Goal: Task Accomplishment & Management: Complete application form

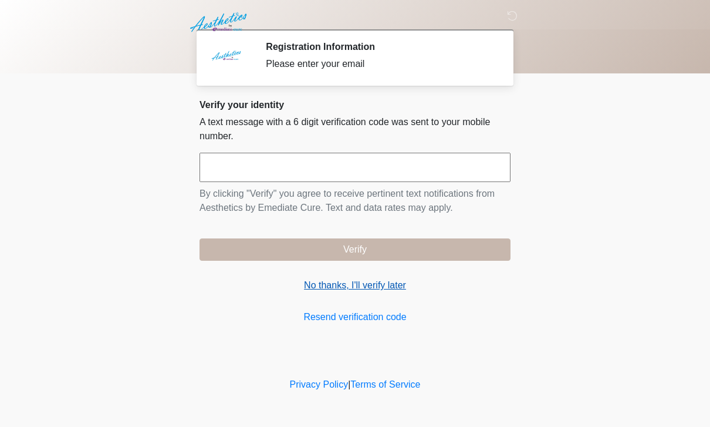
click at [371, 281] on link "No thanks, I'll verify later" at bounding box center [355, 285] width 311 height 14
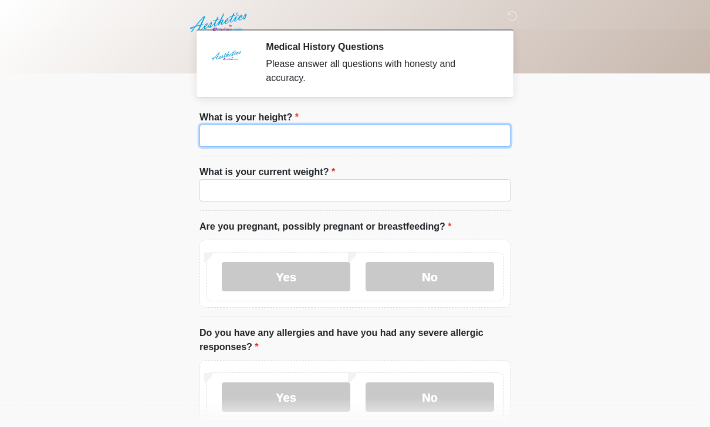
click at [433, 126] on input "What is your height?" at bounding box center [355, 135] width 311 height 22
type input "***"
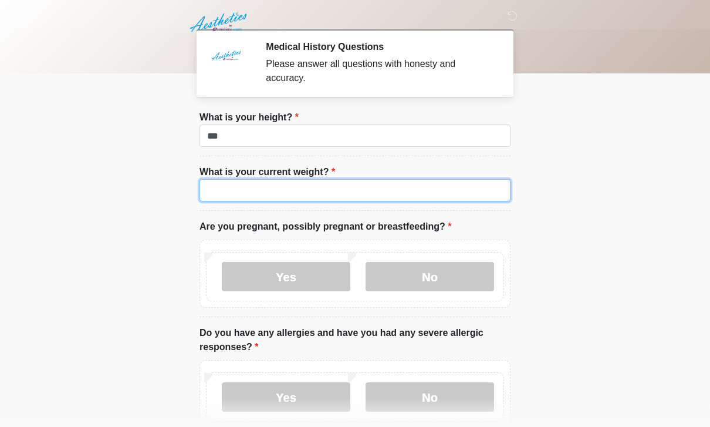
click at [329, 186] on input "What is your current weight?" at bounding box center [355, 190] width 311 height 22
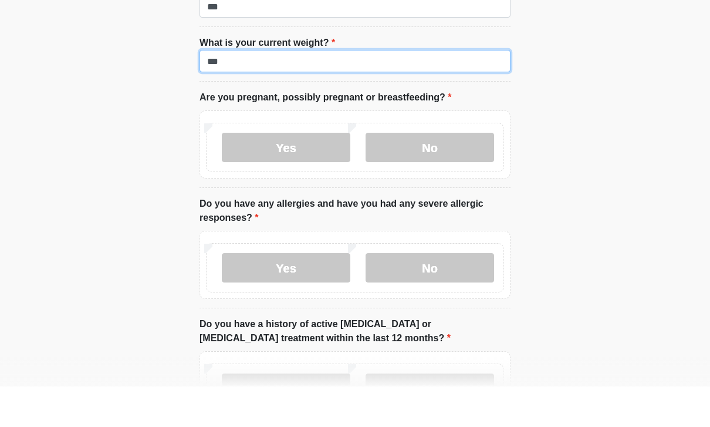
scroll to position [91, 0]
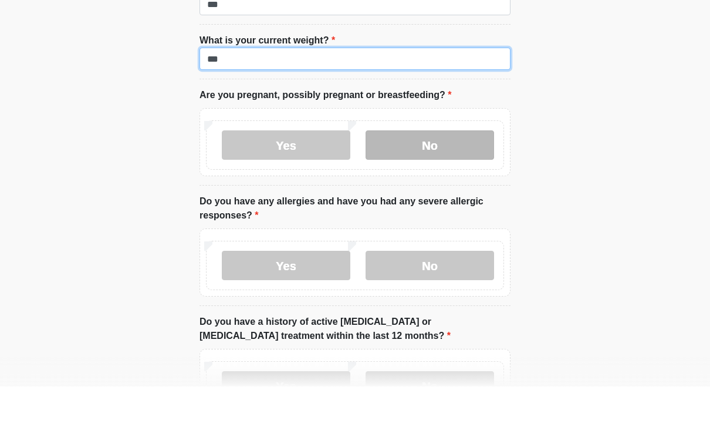
type input "***"
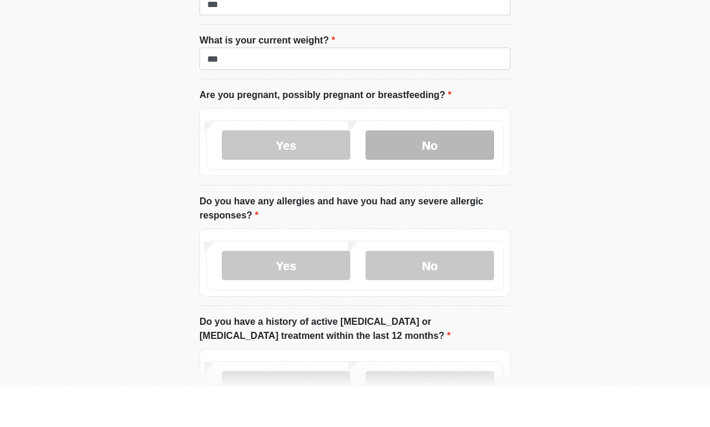
click at [403, 171] on label "No" at bounding box center [430, 185] width 129 height 29
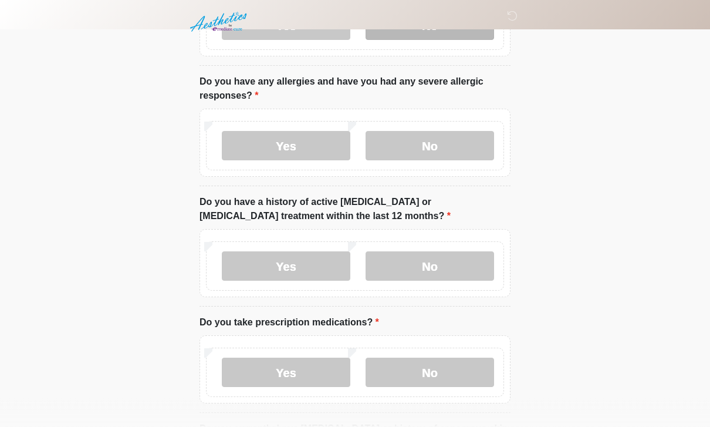
scroll to position [259, 0]
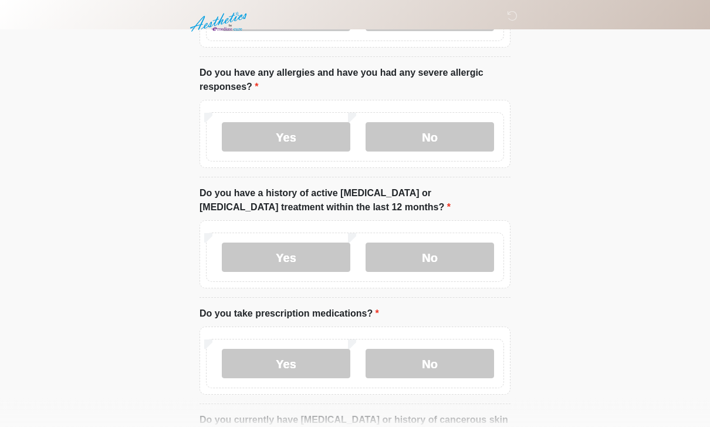
click at [407, 116] on div "Yes No" at bounding box center [355, 137] width 298 height 49
click at [427, 143] on label "No" at bounding box center [430, 137] width 129 height 29
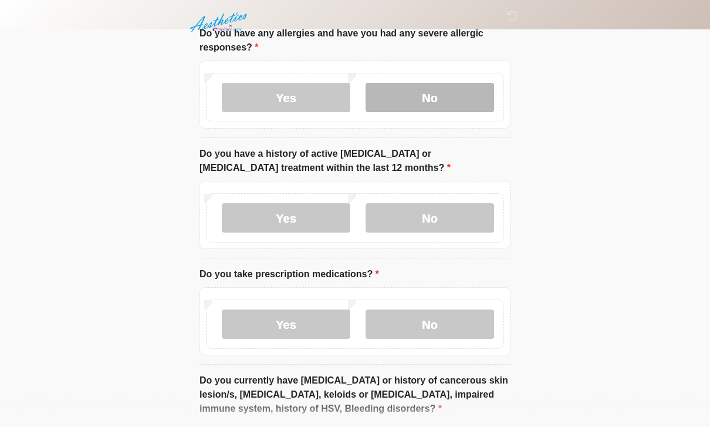
scroll to position [303, 0]
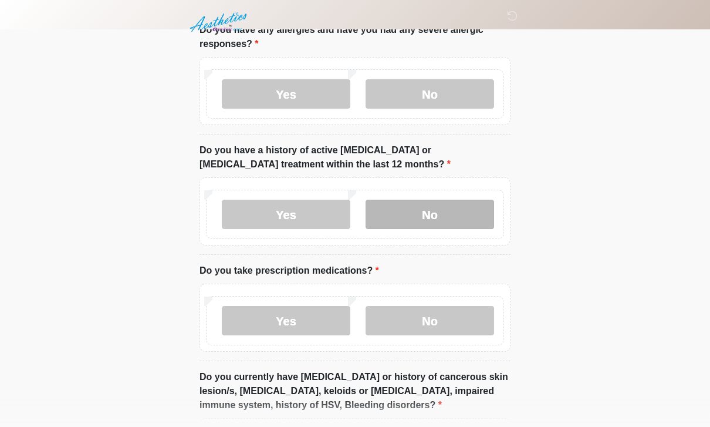
click at [413, 209] on label "No" at bounding box center [430, 214] width 129 height 29
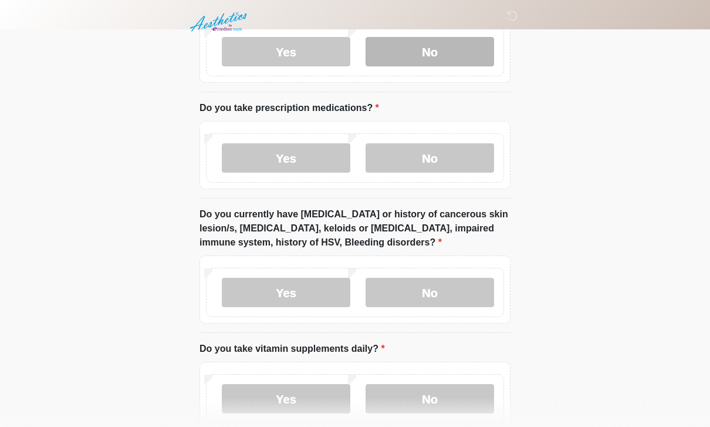
scroll to position [470, 0]
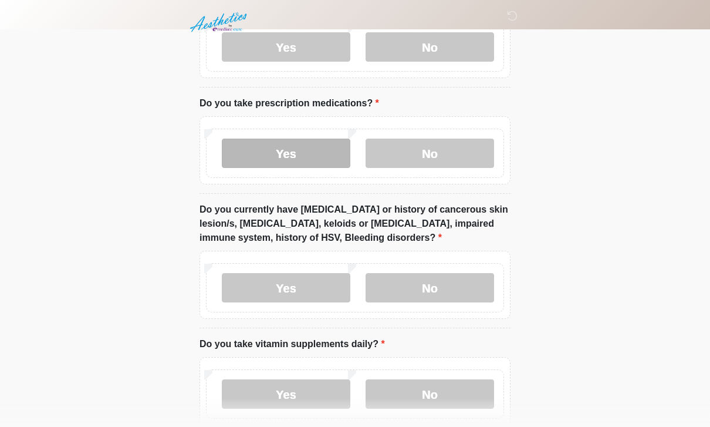
click at [291, 144] on label "Yes" at bounding box center [286, 153] width 129 height 29
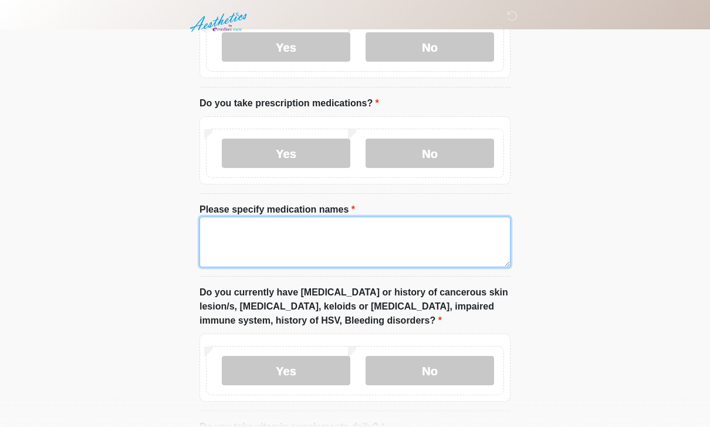
click at [326, 238] on textarea "Please specify medication names" at bounding box center [355, 242] width 311 height 50
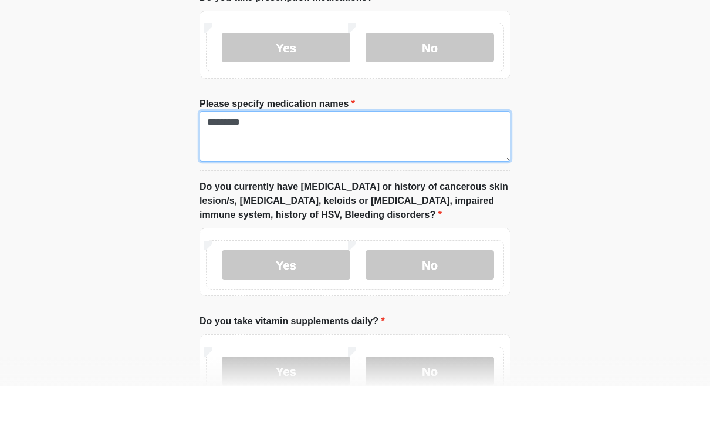
scroll to position [537, 0]
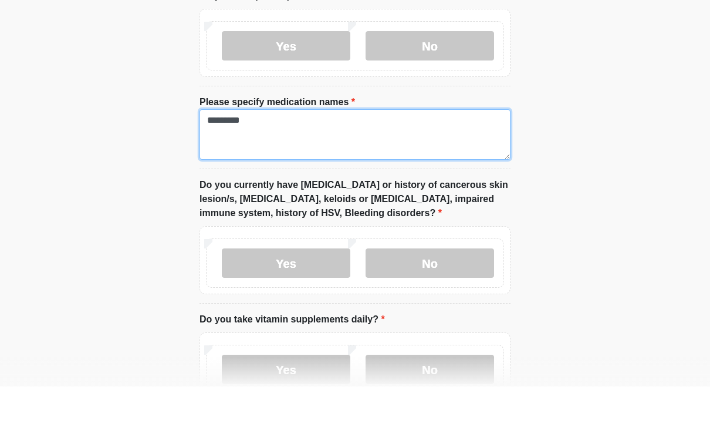
type textarea "*********"
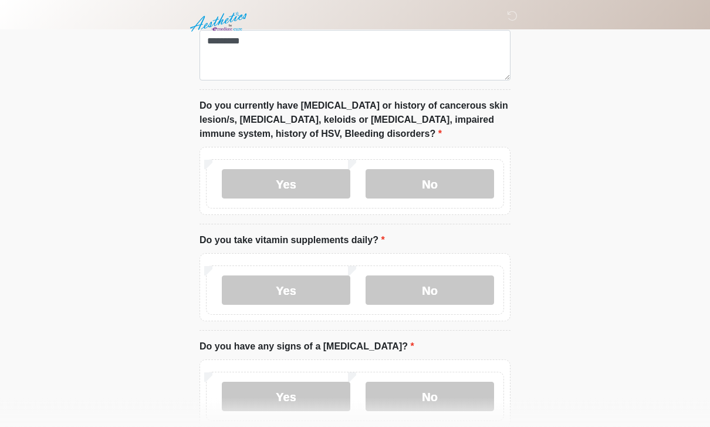
scroll to position [657, 0]
click at [395, 180] on label "No" at bounding box center [430, 183] width 129 height 29
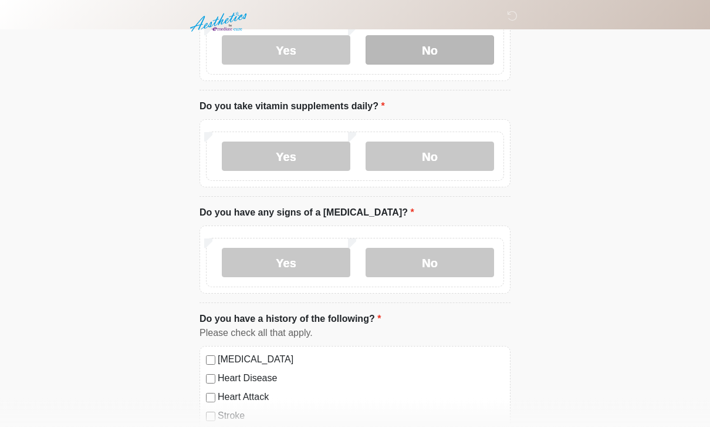
scroll to position [791, 0]
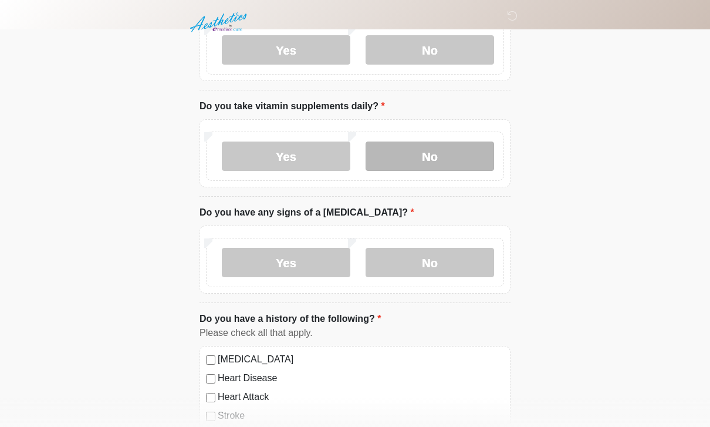
click at [433, 156] on label "No" at bounding box center [430, 155] width 129 height 29
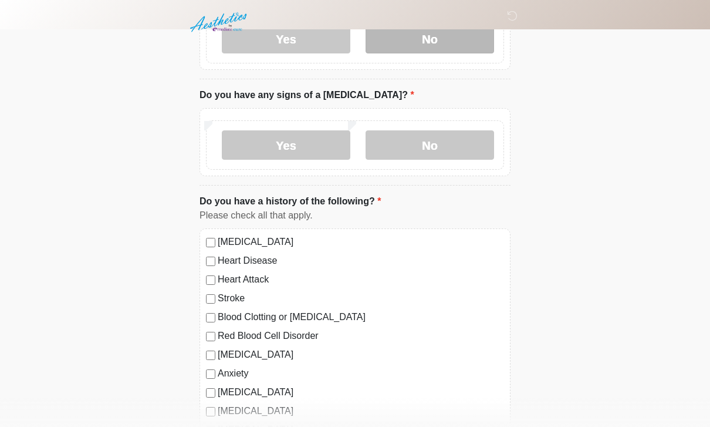
scroll to position [910, 0]
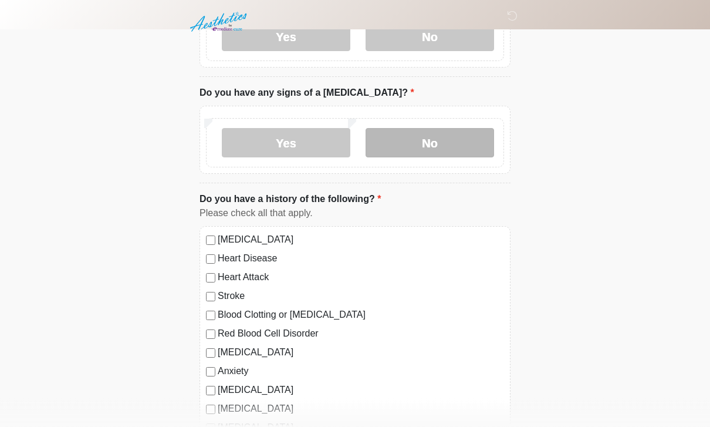
click at [460, 137] on label "No" at bounding box center [430, 143] width 129 height 29
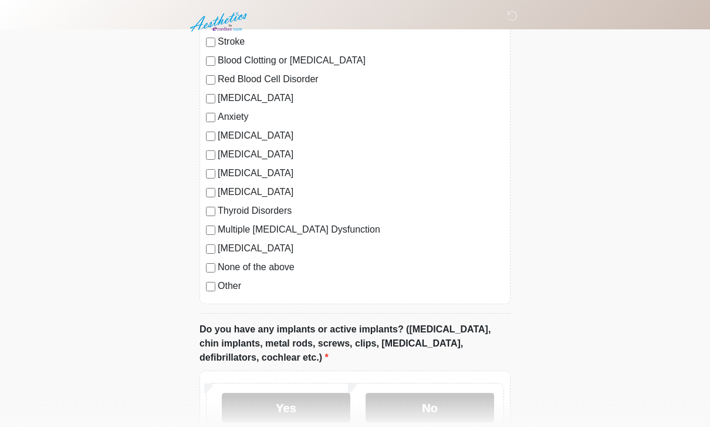
scroll to position [1165, 0]
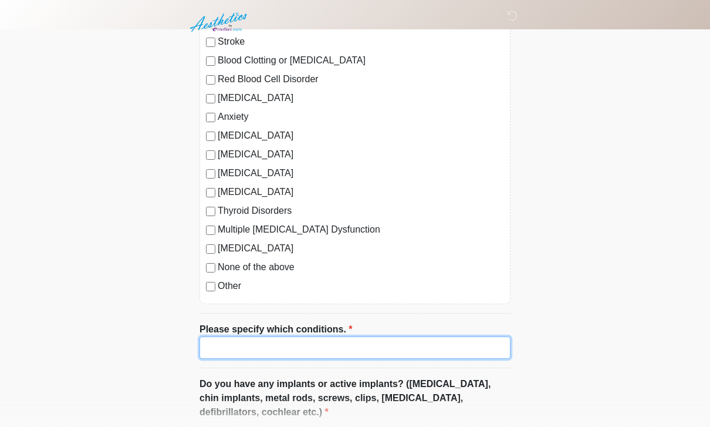
click at [338, 348] on input "Please specify which conditions." at bounding box center [355, 347] width 311 height 22
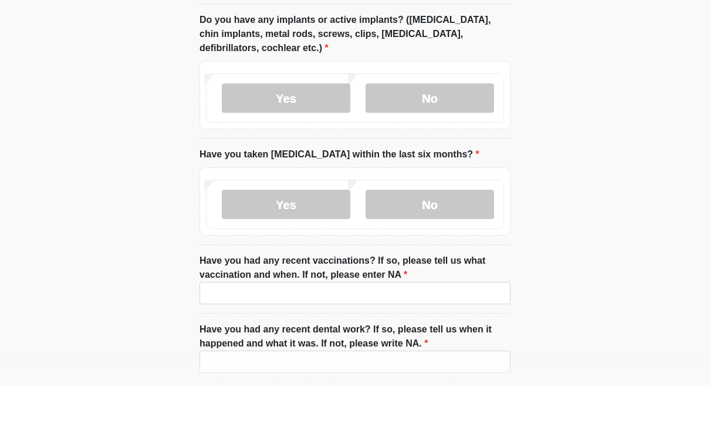
scroll to position [1492, 0]
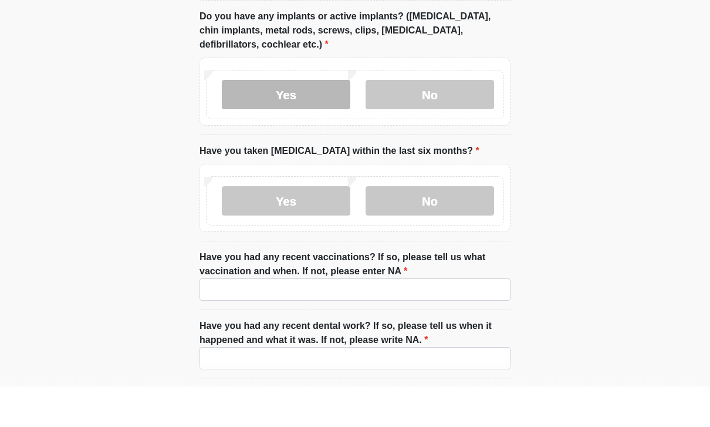
type input "**********"
click at [298, 120] on label "Yes" at bounding box center [286, 134] width 129 height 29
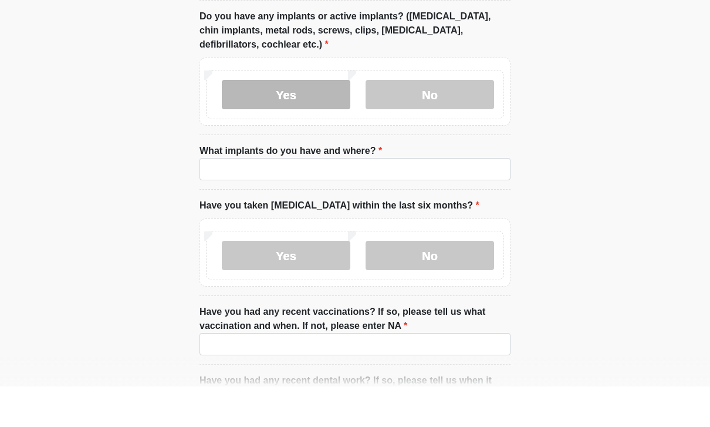
scroll to position [1532, 0]
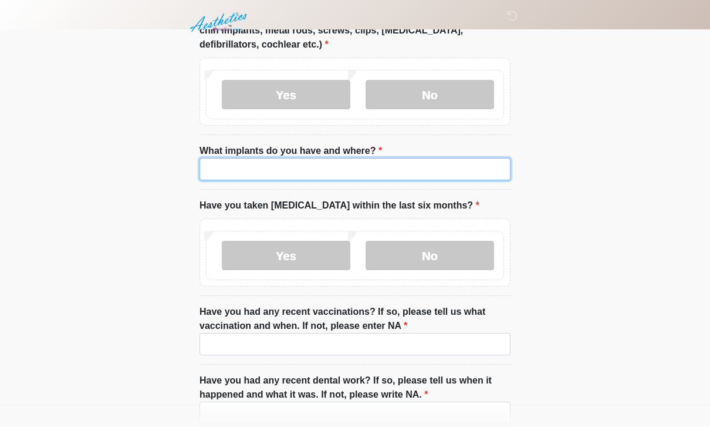
click at [329, 167] on input "What implants do you have and where?" at bounding box center [355, 169] width 311 height 22
type input "*"
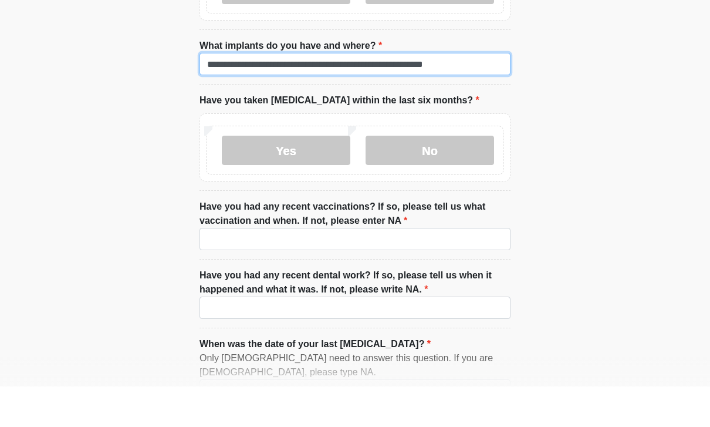
scroll to position [1600, 0]
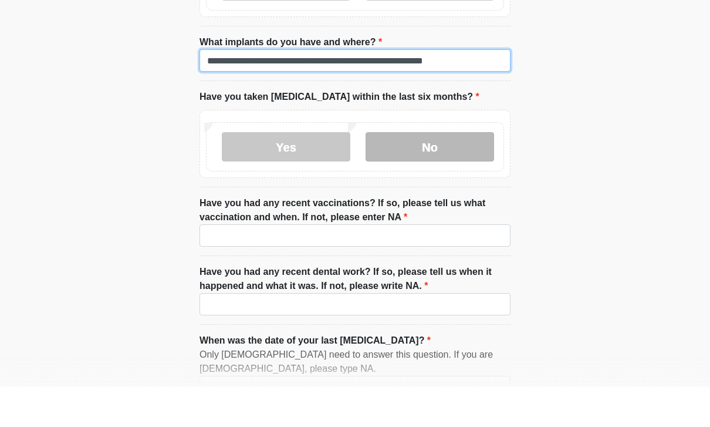
type input "**********"
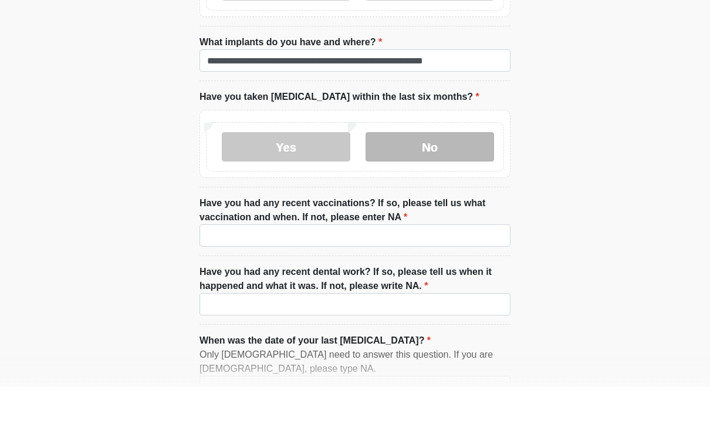
click at [413, 173] on label "No" at bounding box center [430, 187] width 129 height 29
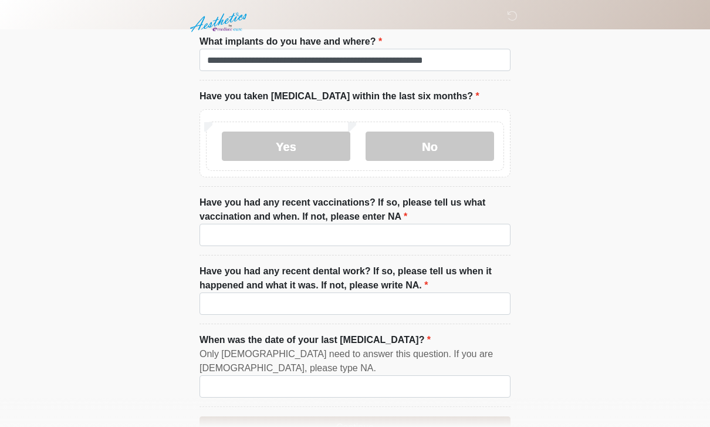
click at [399, 218] on label "Have you had any recent vaccinations? If so, please tell us what vaccination an…" at bounding box center [355, 209] width 311 height 28
click at [399, 224] on input "Have you had any recent vaccinations? If so, please tell us what vaccination an…" at bounding box center [355, 235] width 311 height 22
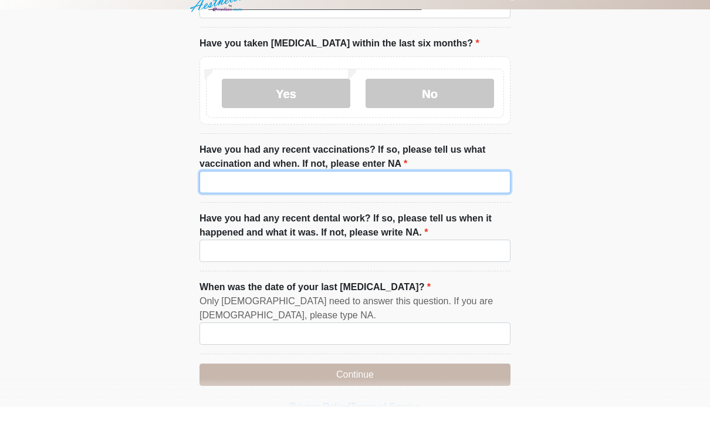
scroll to position [1711, 0]
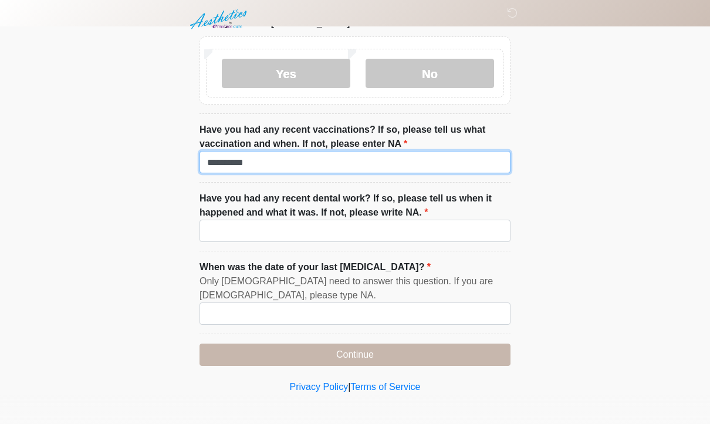
type input "*********"
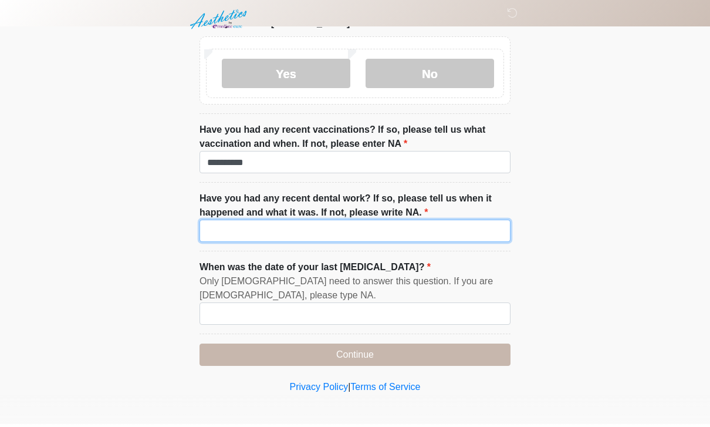
click at [329, 222] on input "Have you had any recent dental work? If so, please tell us when it happened and…" at bounding box center [355, 233] width 311 height 22
type input "*********"
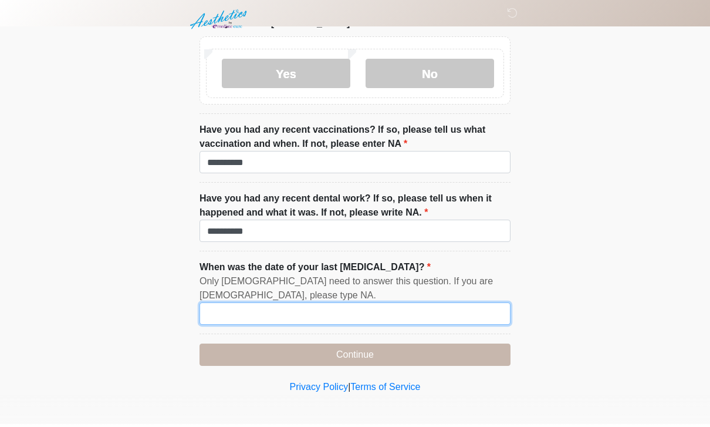
click at [433, 312] on input "When was the date of your last [MEDICAL_DATA]?" at bounding box center [355, 316] width 311 height 22
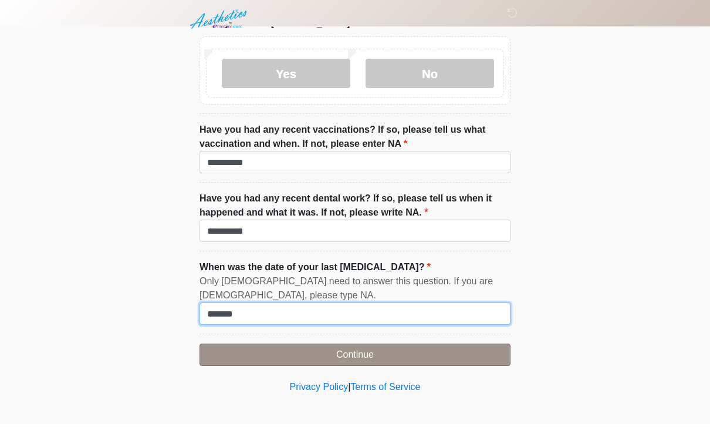
type input "*******"
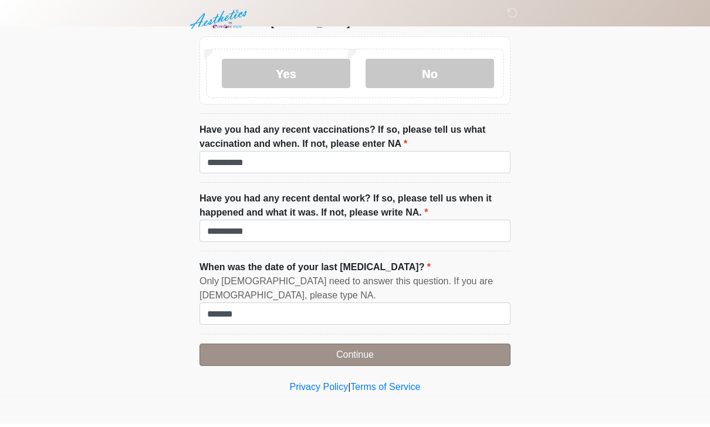
click at [437, 353] on button "Continue" at bounding box center [355, 357] width 311 height 22
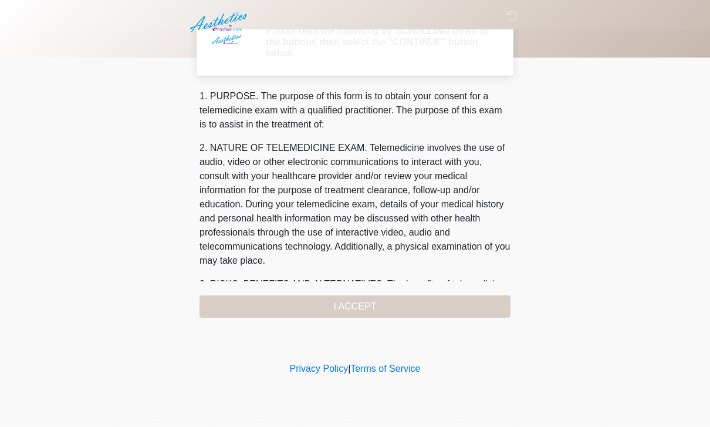
scroll to position [0, 0]
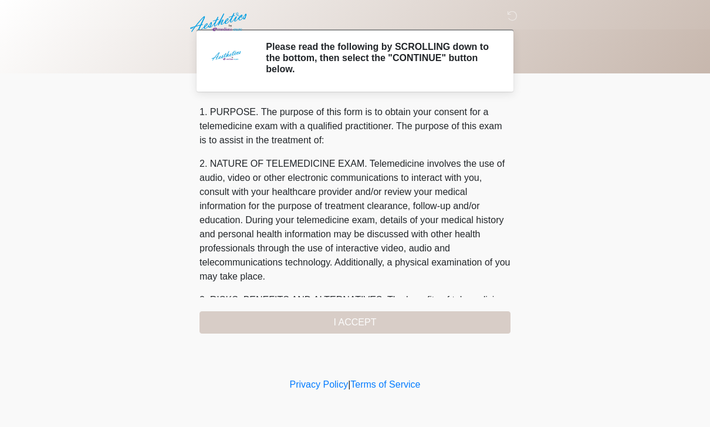
click at [414, 320] on div "1. PURPOSE. The purpose of this form is to obtain your consent for a telemedici…" at bounding box center [355, 219] width 311 height 228
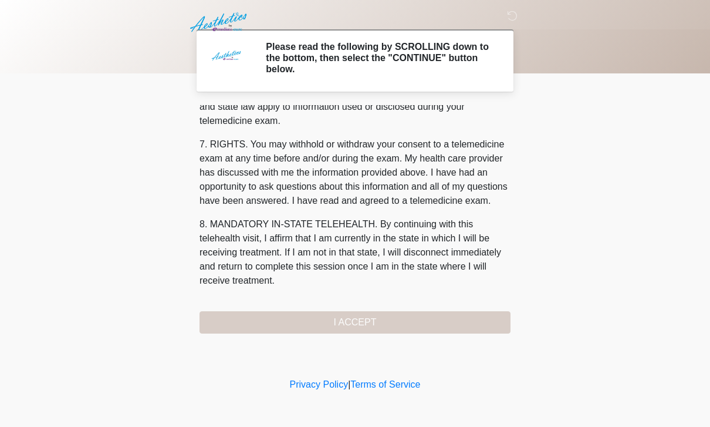
click at [421, 306] on div "1. PURPOSE. The purpose of this form is to obtain your consent for a telemedici…" at bounding box center [355, 219] width 311 height 228
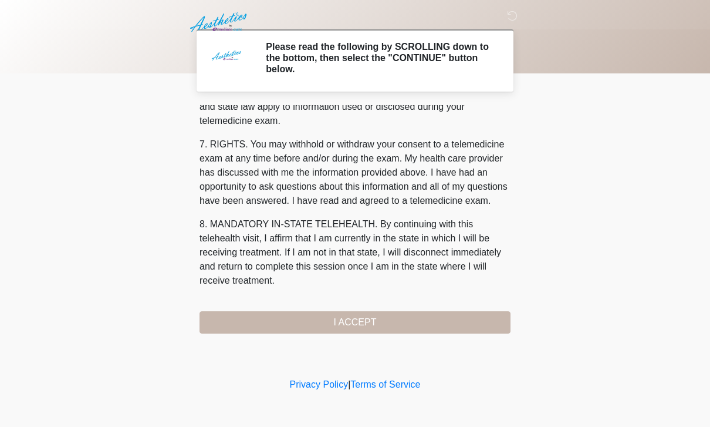
scroll to position [503, 0]
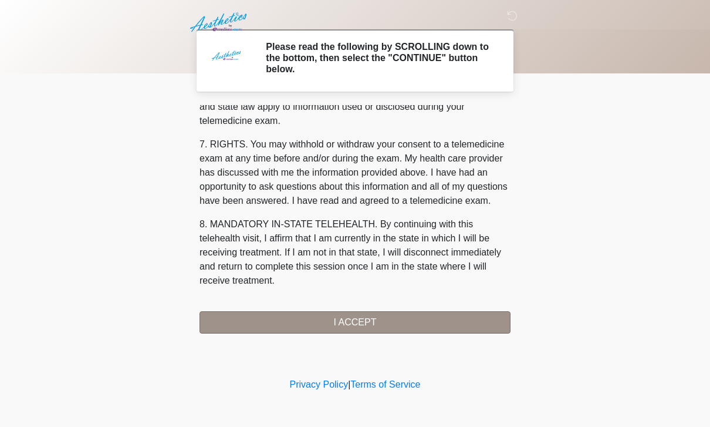
click at [376, 316] on button "I ACCEPT" at bounding box center [355, 322] width 311 height 22
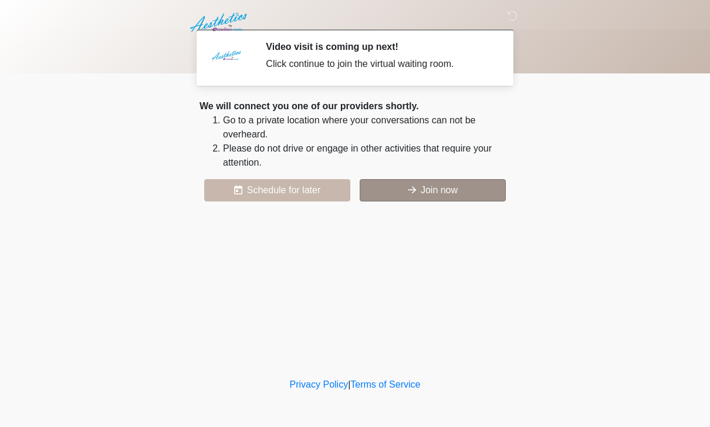
click at [417, 190] on button "Join now" at bounding box center [433, 190] width 146 height 22
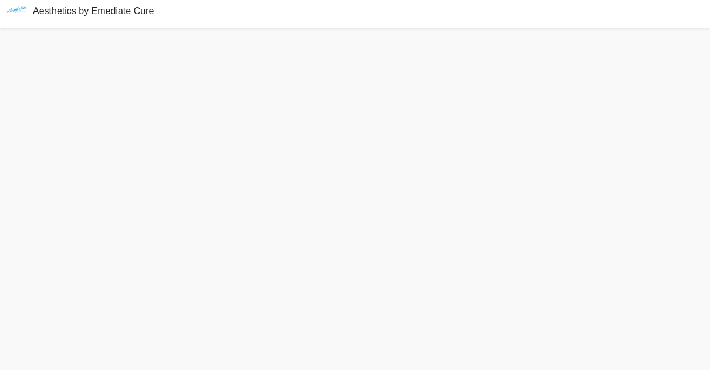
scroll to position [41, 0]
